Goal: Check status: Check status

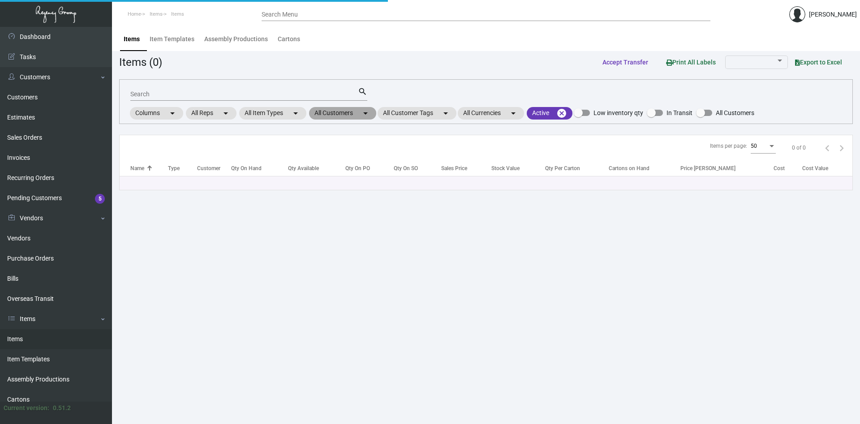
click at [353, 111] on mat-chip "All Customers arrow_drop_down" at bounding box center [342, 113] width 67 height 13
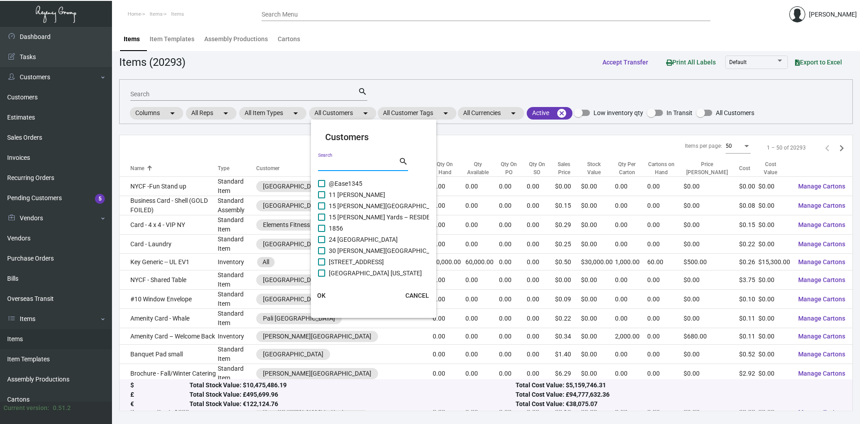
click at [349, 163] on input "Search" at bounding box center [358, 164] width 81 height 7
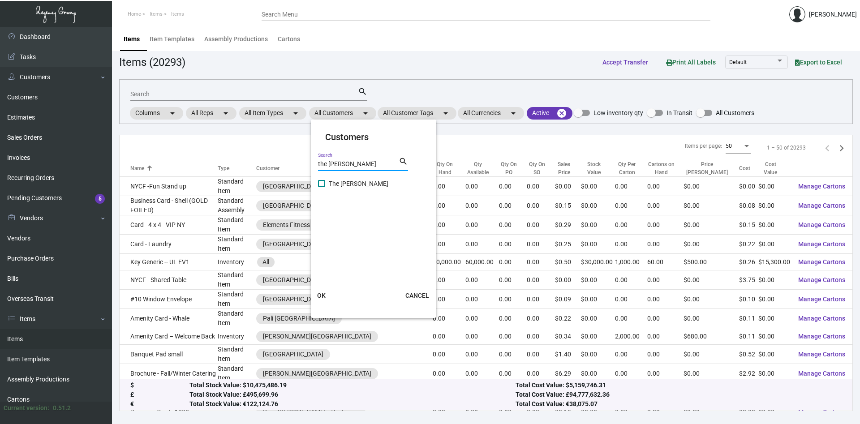
type input "the [PERSON_NAME]"
click at [321, 185] on span at bounding box center [321, 183] width 7 height 7
click at [321, 187] on input "The [PERSON_NAME]" at bounding box center [321, 187] width 0 height 0
checkbox input "true"
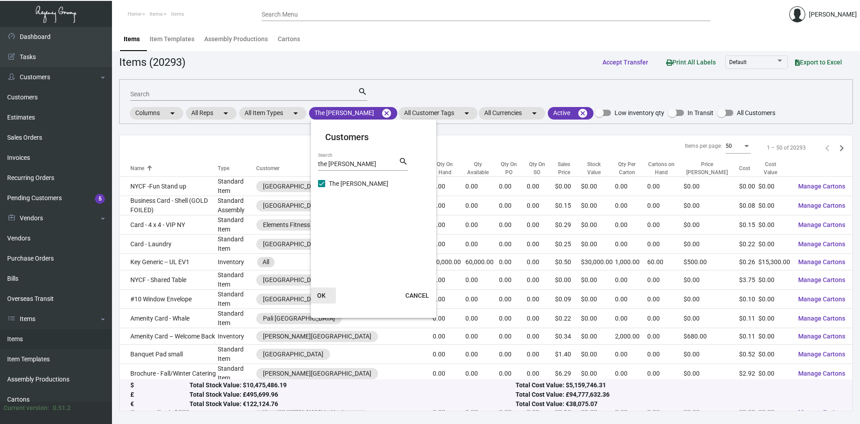
click at [320, 294] on span "OK" at bounding box center [321, 295] width 9 height 7
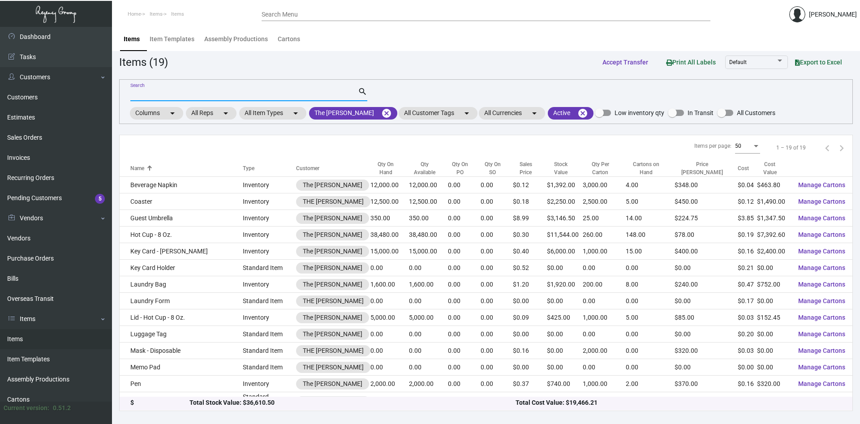
click at [186, 96] on input "Search" at bounding box center [243, 94] width 227 height 7
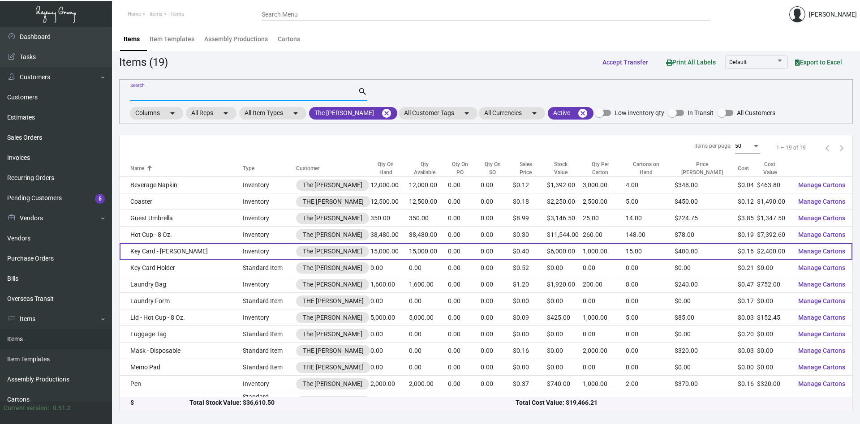
click at [156, 251] on td "Key Card - [PERSON_NAME]" at bounding box center [181, 251] width 123 height 17
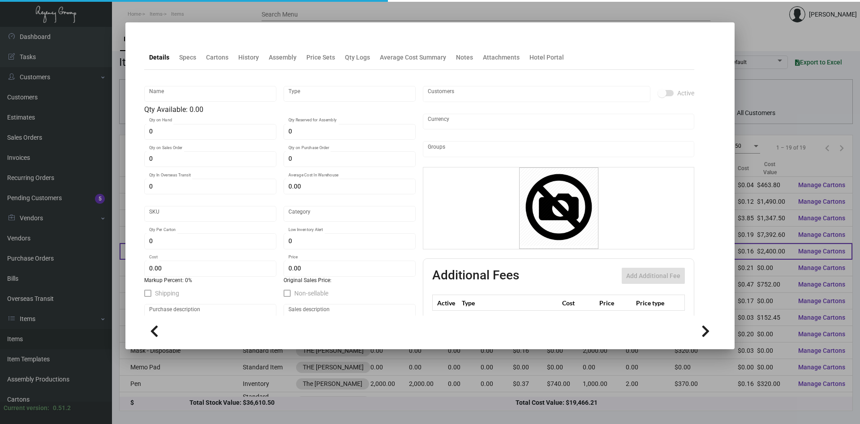
type input "Key Card - [PERSON_NAME]"
type input "Inventory"
type input "15,000"
type input "5,000"
type input "$ 0.17909"
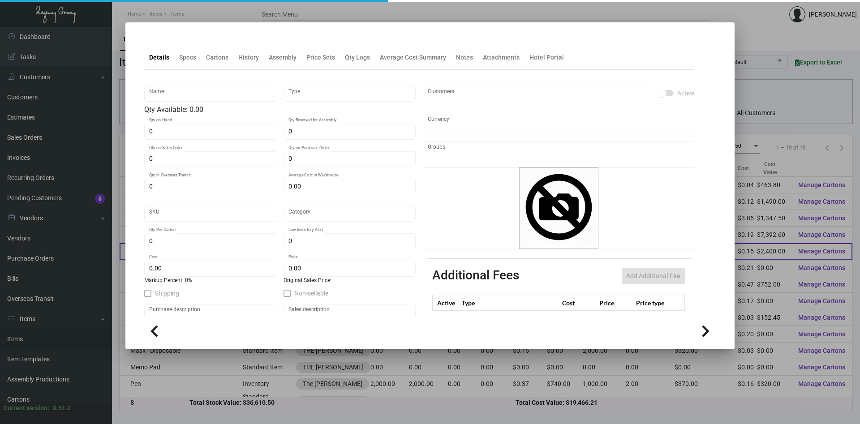
type input "Overseas"
type input "1,000"
type input "$ 0.16"
type input "$ 0.40"
checkbox input "true"
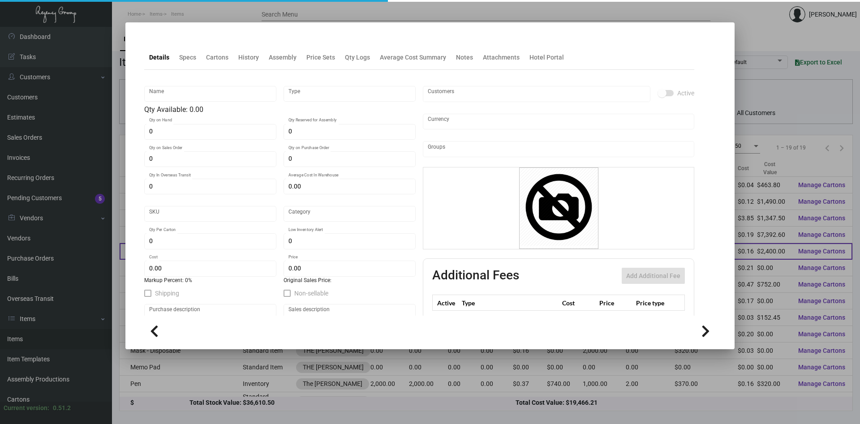
checkbox input "true"
type input "United States Dollar $"
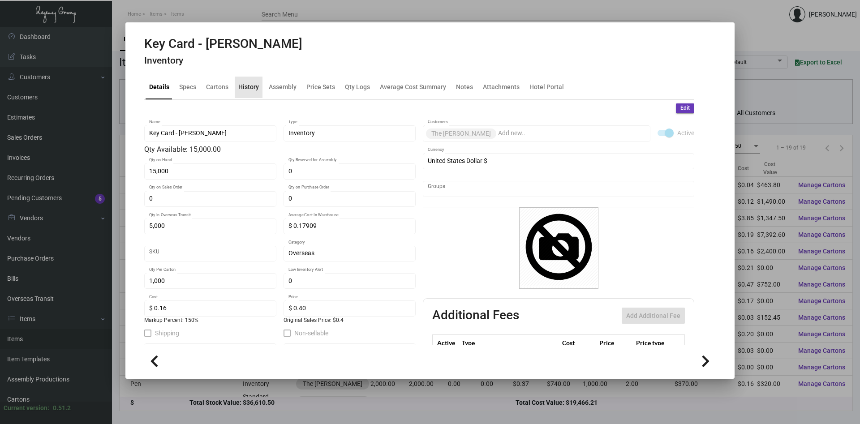
click at [253, 88] on div "History" at bounding box center [248, 86] width 21 height 9
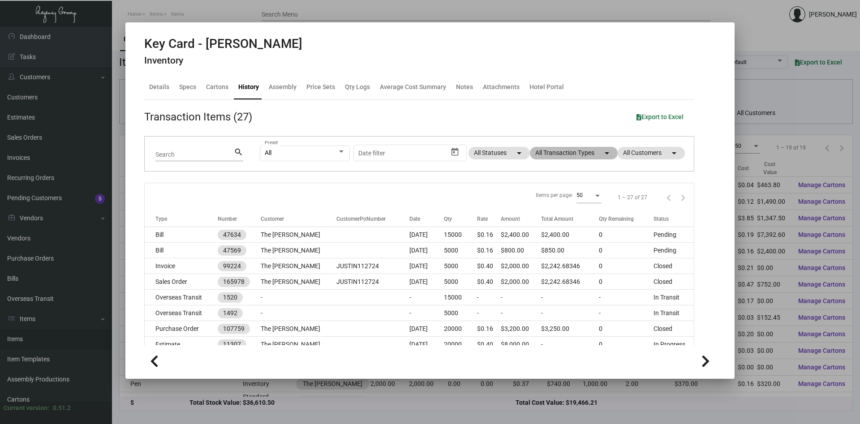
click at [596, 150] on mat-chip "All Transaction Types arrow_drop_down" at bounding box center [574, 153] width 88 height 13
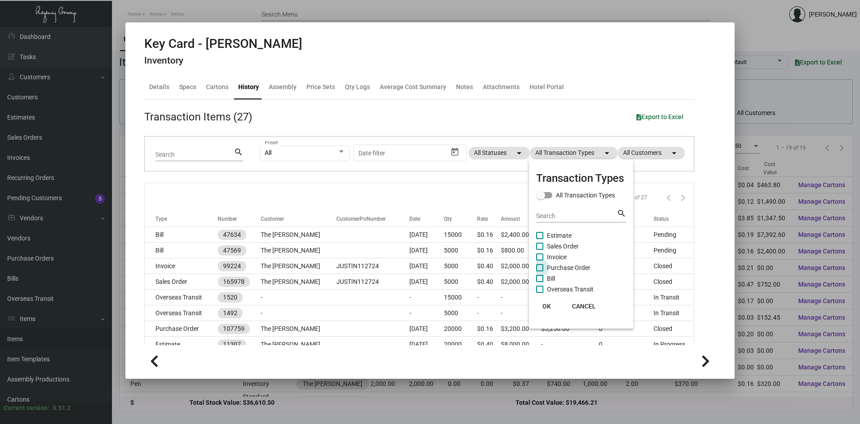
click at [564, 267] on span "Purchase Order" at bounding box center [568, 267] width 43 height 11
click at [540, 271] on input "Purchase Order" at bounding box center [539, 271] width 0 height 0
checkbox input "true"
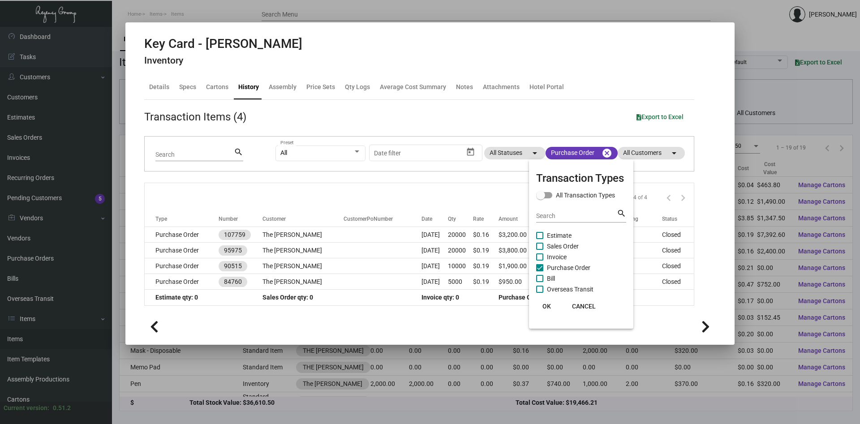
click at [411, 233] on div at bounding box center [430, 212] width 860 height 424
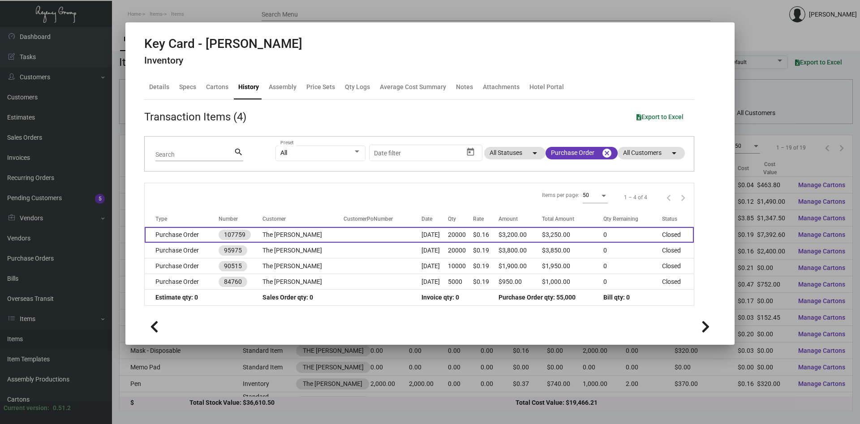
click at [280, 231] on td "The [PERSON_NAME]" at bounding box center [302, 235] width 81 height 16
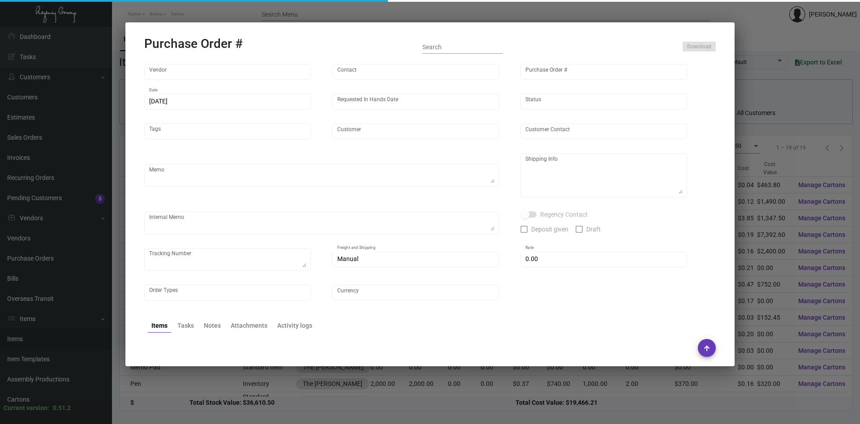
type input "CHENGDU MIND IOT TECHNOLOGY"
type input "[PERSON_NAME]"
type input "107759"
type input "[DATE]"
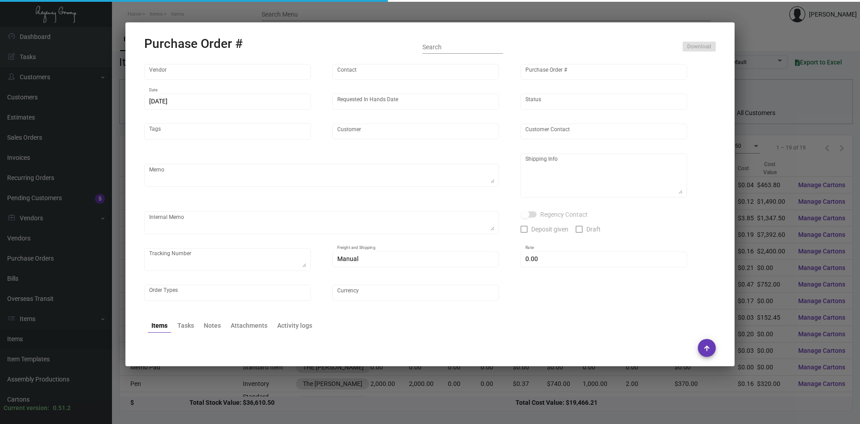
type input "The [PERSON_NAME]"
type textarea "Please ship 5k by air to our NJ warehouse and the rest by boat - to [GEOGRAPHIC…"
type textarea "Regency Group NJ - [PERSON_NAME] [STREET_ADDRESS]"
checkbox input "true"
type input "$ 0.00"
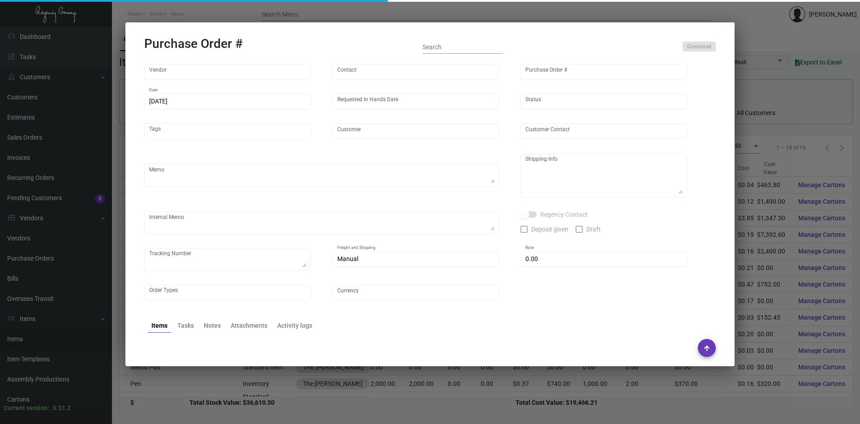
type input "United States Dollar $"
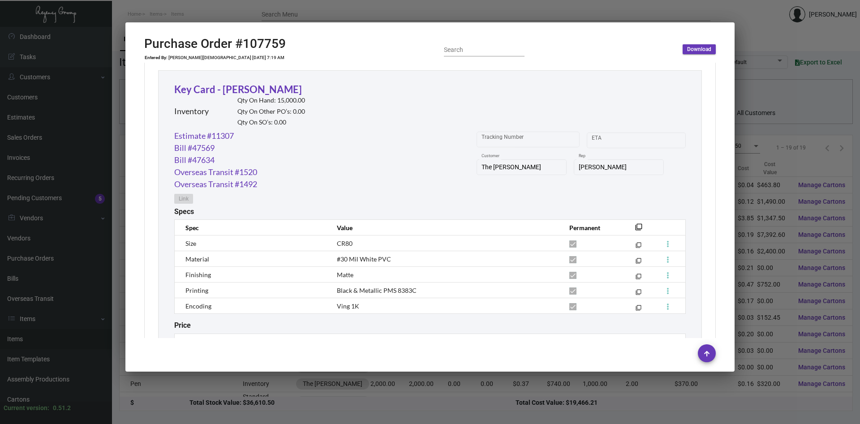
scroll to position [457, 0]
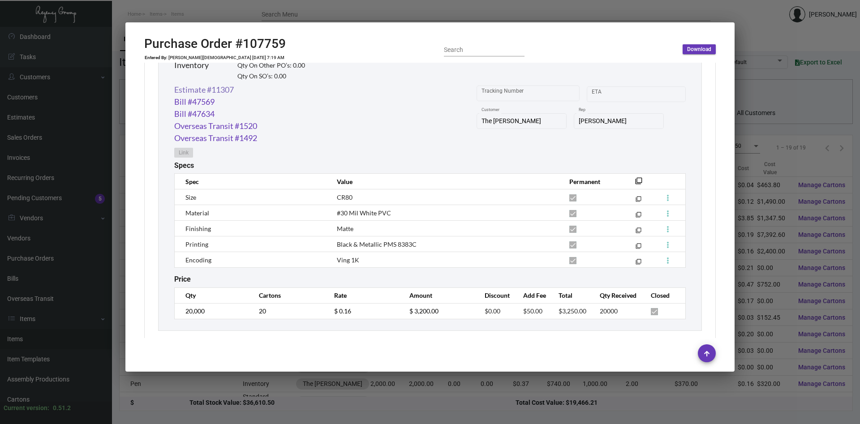
click at [194, 90] on link "Estimate #11307" at bounding box center [204, 90] width 60 height 12
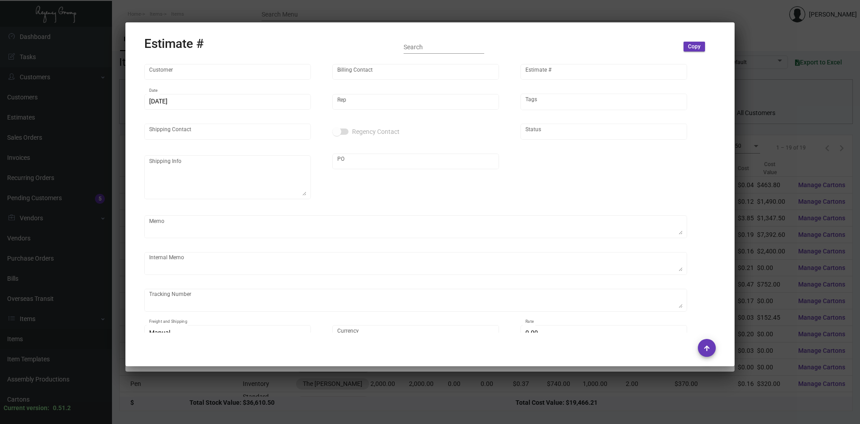
type input "The [PERSON_NAME]"
type input "[PERSON_NAME]"
type input "11307"
type input "[DATE]"
type input "[PERSON_NAME]"
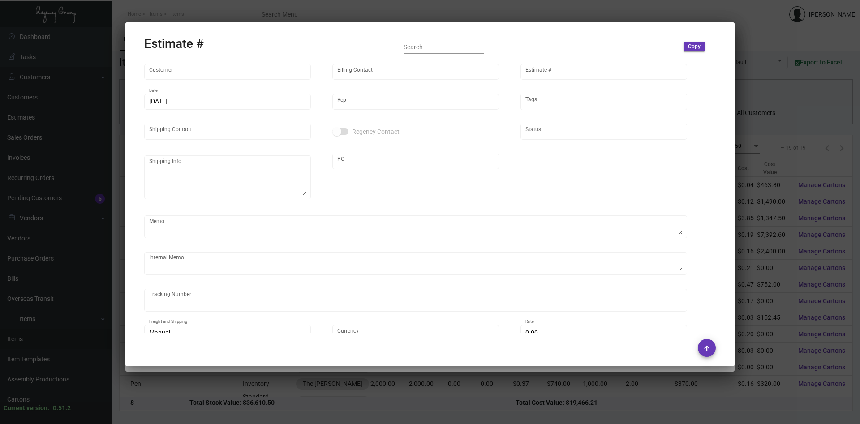
type input "United States Dollar $"
type input "$ 0.00"
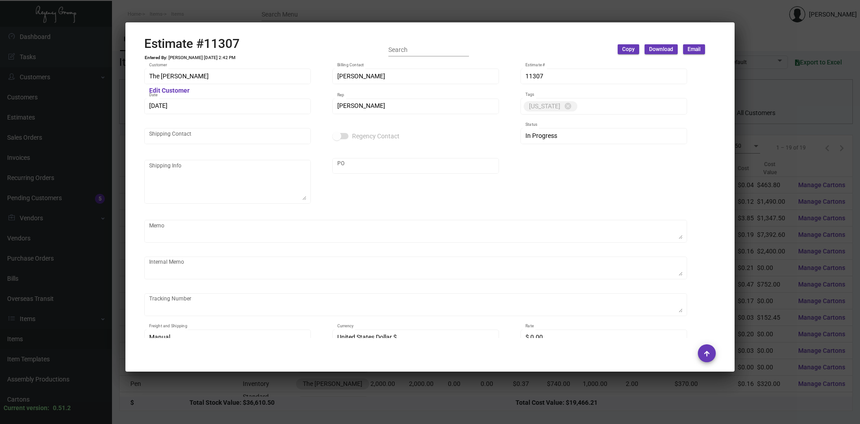
scroll to position [0, 0]
